Goal: Task Accomplishment & Management: Use online tool/utility

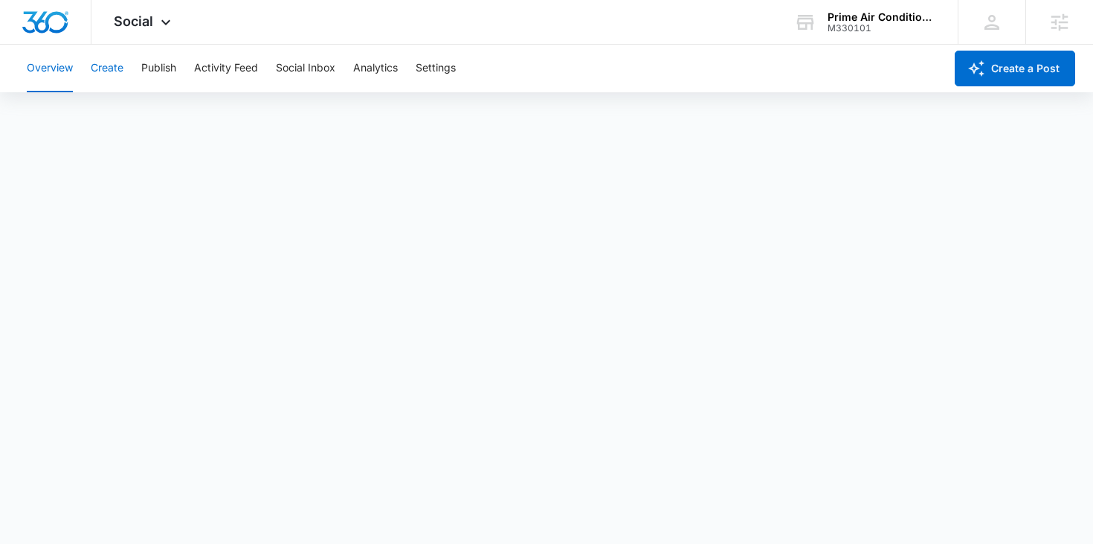
click at [118, 66] on button "Create" at bounding box center [107, 69] width 33 height 48
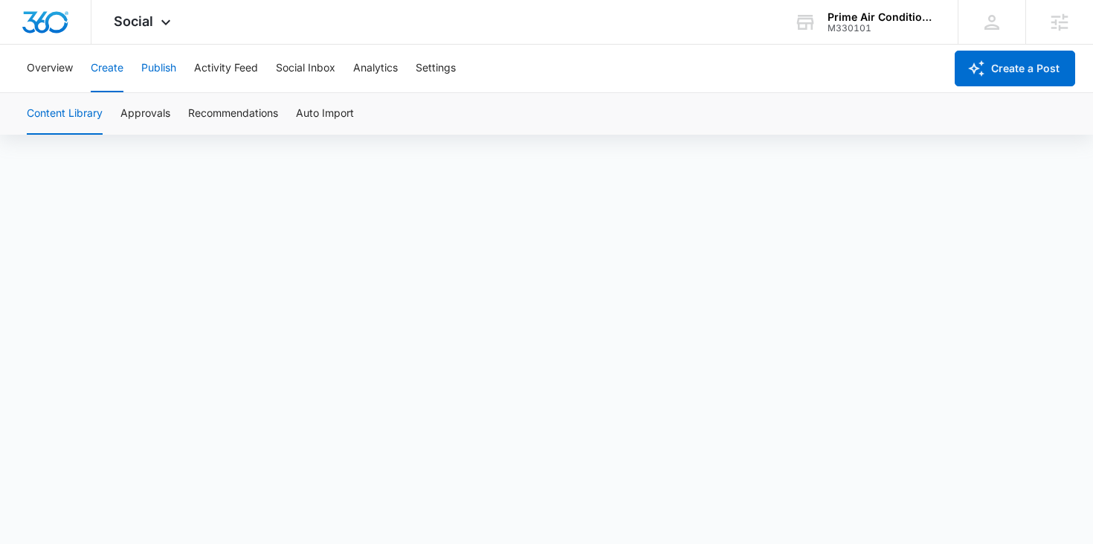
click at [152, 75] on button "Publish" at bounding box center [158, 69] width 35 height 48
click at [104, 115] on button "Schedules" at bounding box center [113, 114] width 51 height 42
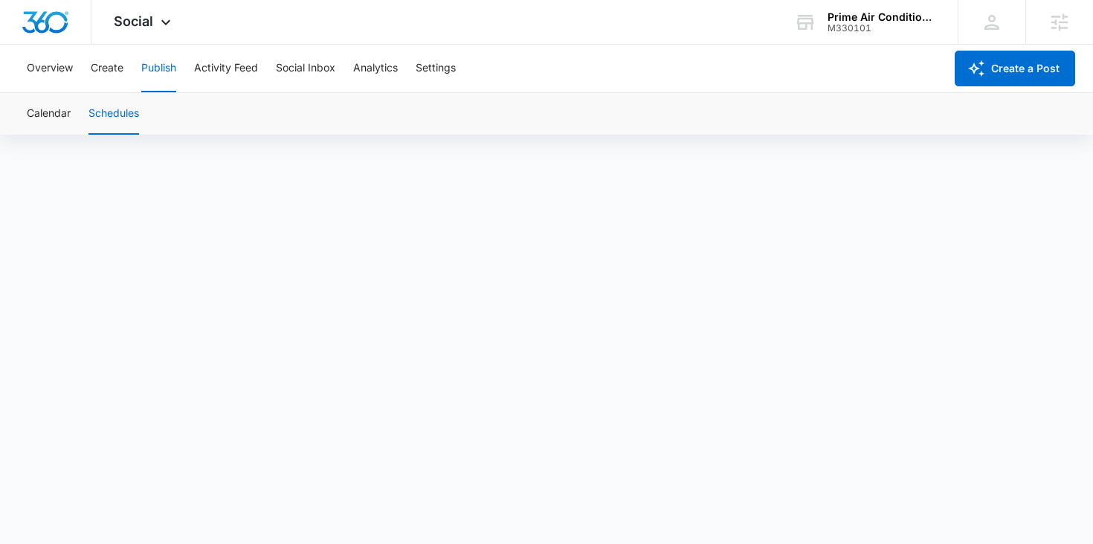
scroll to position [10, 0]
click at [115, 65] on button "Create" at bounding box center [107, 69] width 33 height 48
